Goal: Information Seeking & Learning: Learn about a topic

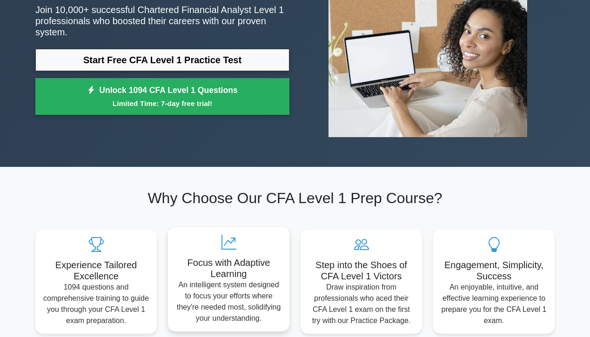
scroll to position [80, 0]
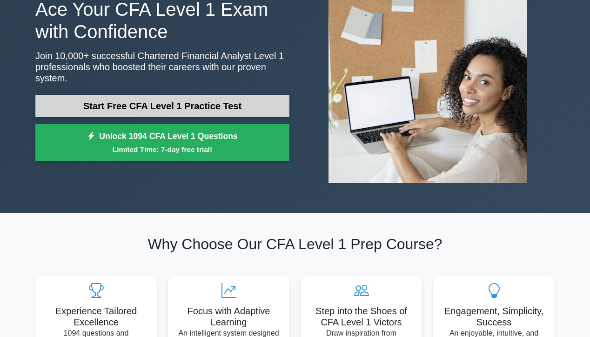
click at [196, 98] on link "Start Free CFA Level 1 Practice Test" at bounding box center [162, 106] width 254 height 22
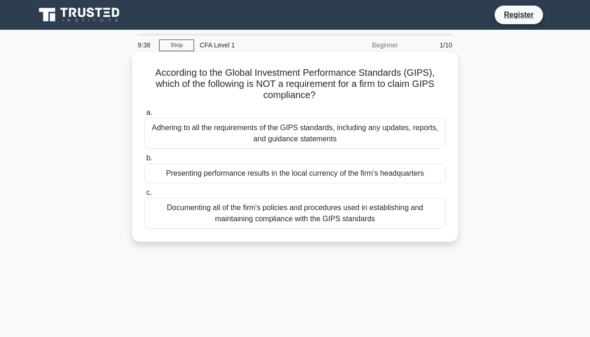
click at [302, 215] on div "Documenting all of the firm's policies and procedures used in establishing and …" at bounding box center [295, 213] width 302 height 31
click at [144, 196] on input "c. Documenting all of the firm's policies and procedures used in establishing a…" at bounding box center [144, 193] width 0 height 6
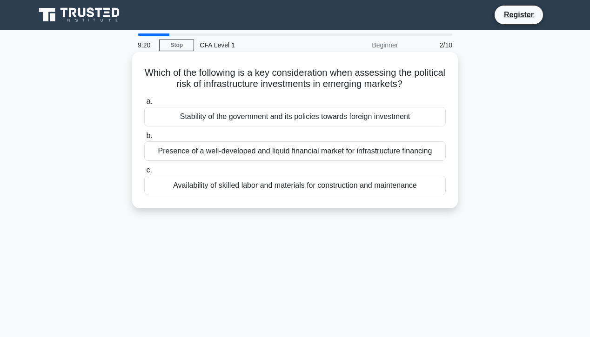
click at [268, 152] on div "Presence of a well-developed and liquid financial market for infrastructure fin…" at bounding box center [295, 151] width 302 height 20
click at [144, 139] on input "b. Presence of a well-developed and liquid financial market for infrastructure …" at bounding box center [144, 136] width 0 height 6
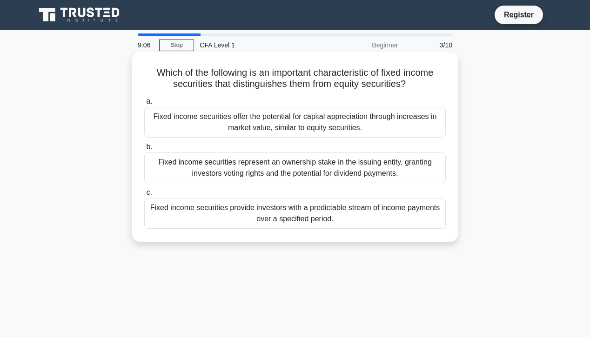
click at [247, 216] on div "Fixed income securities provide investors with a predictable stream of income p…" at bounding box center [295, 213] width 302 height 31
click at [144, 196] on input "c. Fixed income securities provide investors with a predictable stream of incom…" at bounding box center [144, 193] width 0 height 6
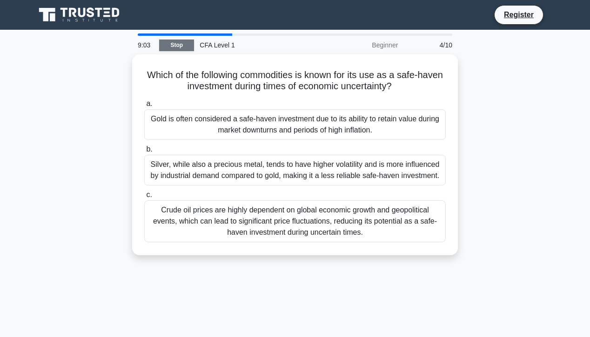
click at [182, 47] on link "Stop" at bounding box center [176, 46] width 35 height 12
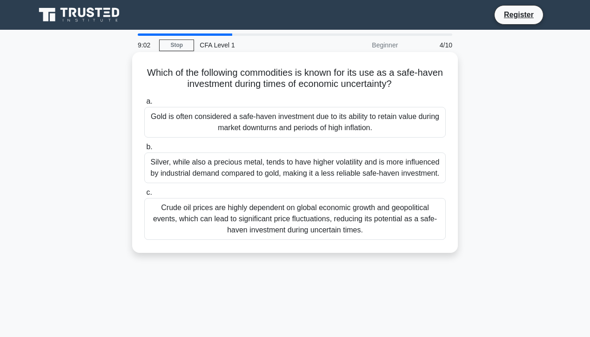
click at [289, 119] on div "Gold is often considered a safe-haven investment due to its ability to retain v…" at bounding box center [295, 122] width 302 height 31
click at [144, 105] on input "a. Gold is often considered a safe-haven investment due to its ability to retai…" at bounding box center [144, 102] width 0 height 6
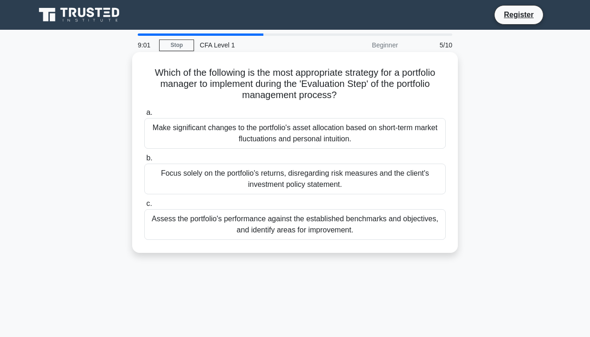
click at [282, 128] on div "Make significant changes to the portfolio's asset allocation based on short-ter…" at bounding box center [295, 133] width 302 height 31
click at [144, 116] on input "a. Make significant changes to the portfolio's asset allocation based on short-…" at bounding box center [144, 113] width 0 height 6
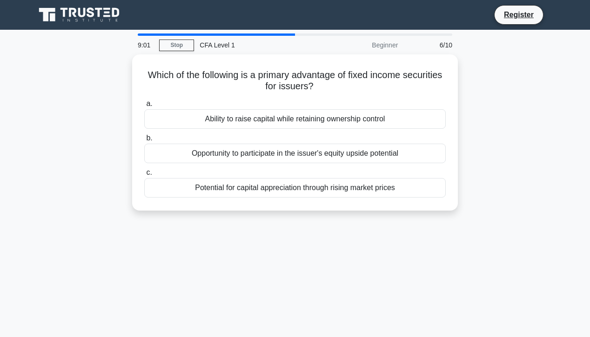
click at [282, 128] on div "a. Ability to raise capital while retaining ownership control b. Opportunity to…" at bounding box center [295, 147] width 313 height 103
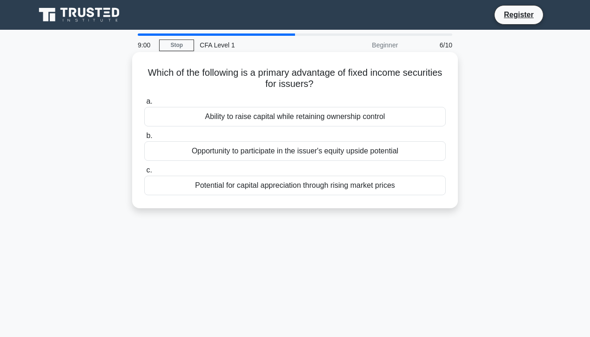
click at [283, 123] on div "Ability to raise capital while retaining ownership control" at bounding box center [295, 117] width 302 height 20
click at [144, 105] on input "a. Ability to raise capital while retaining ownership control" at bounding box center [144, 102] width 0 height 6
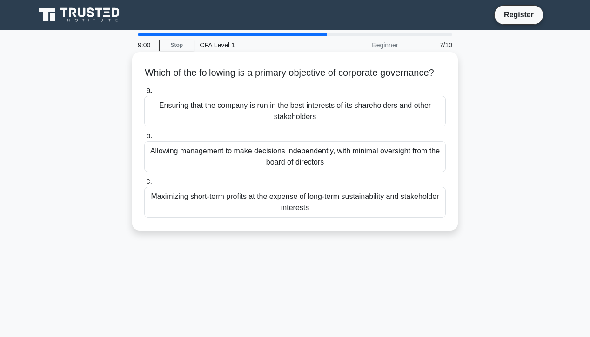
click at [283, 118] on div "Ensuring that the company is run in the best interests of its shareholders and …" at bounding box center [295, 111] width 302 height 31
click at [144, 94] on input "a. Ensuring that the company is run in the best interests of its shareholders a…" at bounding box center [144, 90] width 0 height 6
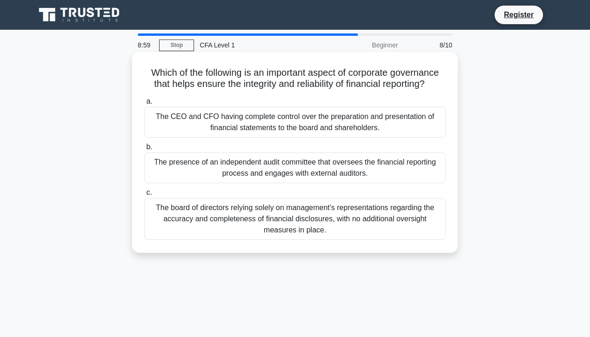
click at [279, 117] on div "The CEO and CFO having complete control over the preparation and presentation o…" at bounding box center [295, 122] width 302 height 31
click at [144, 105] on input "a. The CEO and CFO having complete control over the preparation and presentatio…" at bounding box center [144, 102] width 0 height 6
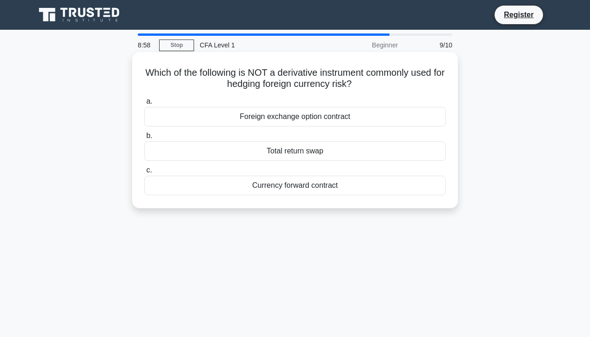
click at [287, 156] on div "Total return swap" at bounding box center [295, 151] width 302 height 20
click at [144, 139] on input "b. Total return swap" at bounding box center [144, 136] width 0 height 6
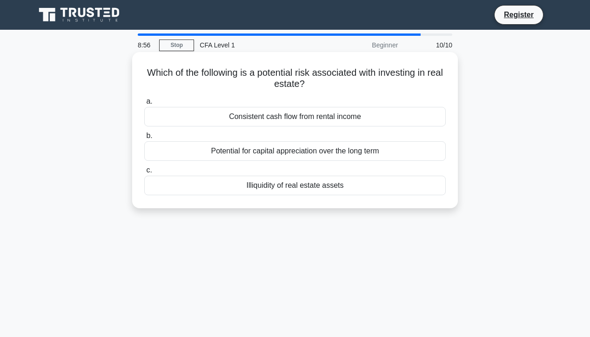
click at [316, 149] on div "Potential for capital appreciation over the long term" at bounding box center [295, 151] width 302 height 20
click at [144, 139] on input "b. Potential for capital appreciation over the long term" at bounding box center [144, 136] width 0 height 6
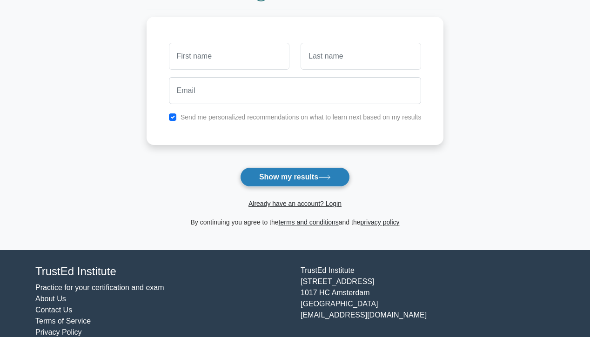
scroll to position [115, 0]
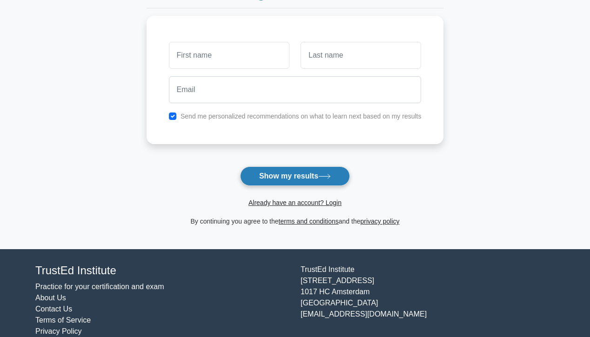
click at [303, 175] on button "Show my results" at bounding box center [295, 177] width 110 height 20
click at [296, 176] on button "Show my results" at bounding box center [295, 177] width 110 height 20
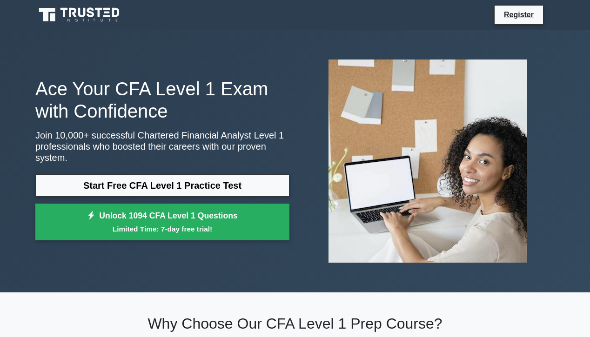
scroll to position [80, 0]
